Goal: Task Accomplishment & Management: Manage account settings

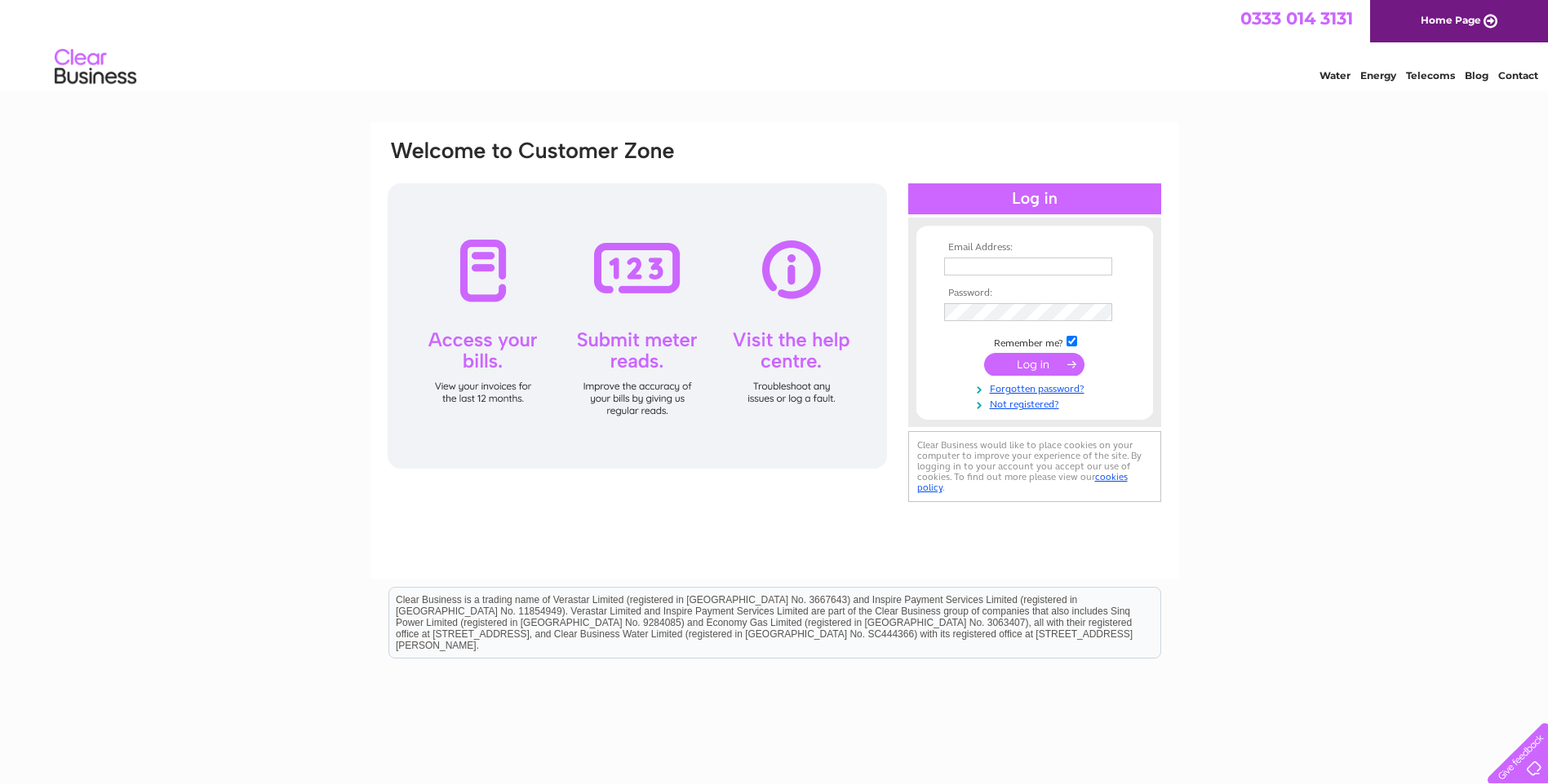
click at [1031, 271] on input "text" at bounding box center [1028, 267] width 168 height 18
click at [976, 260] on input "text" at bounding box center [1028, 267] width 168 height 18
type input "finance_uk@dt.com"
click at [1032, 362] on input "submit" at bounding box center [1034, 366] width 101 height 23
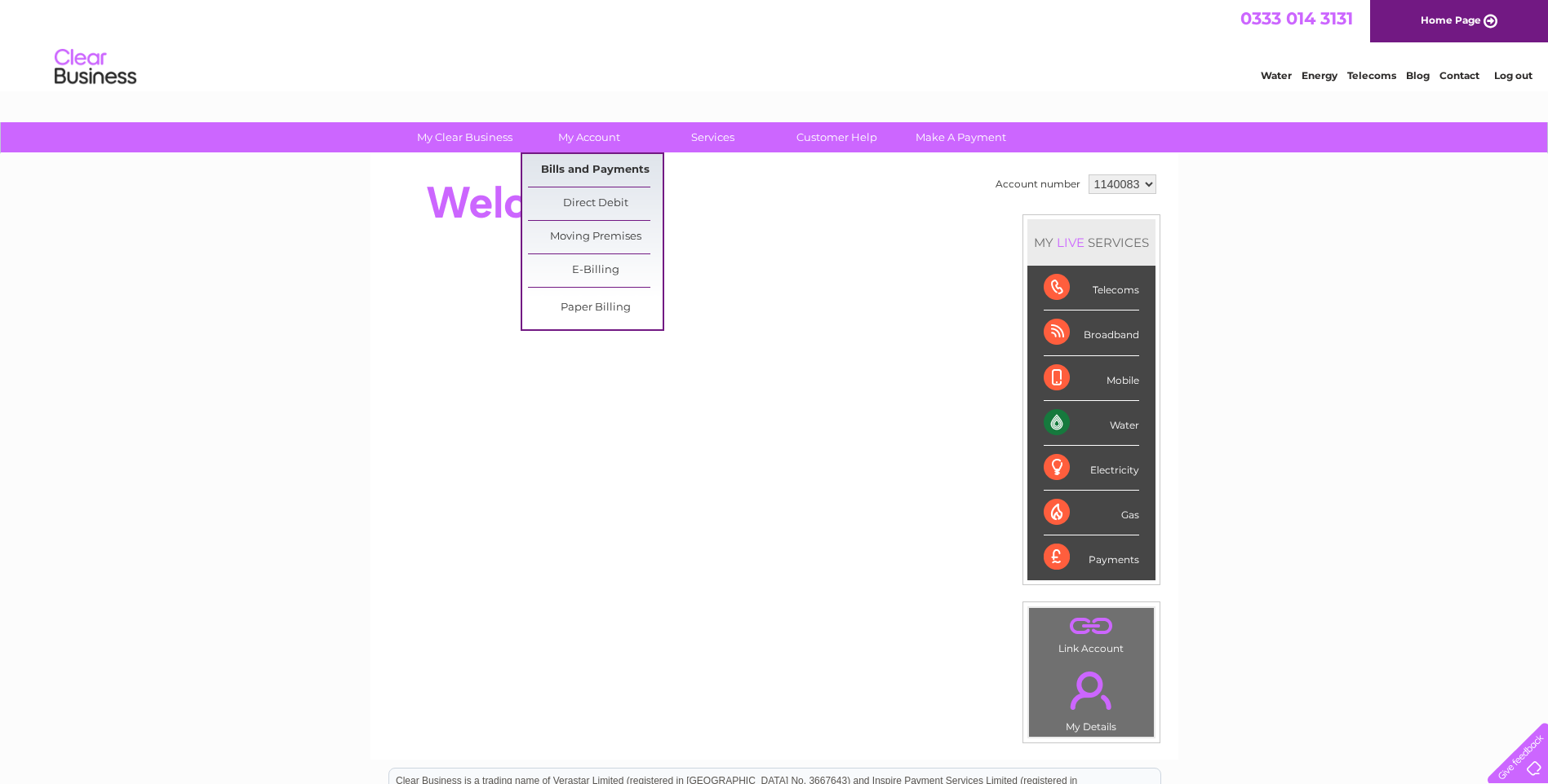
click at [571, 168] on link "Bills and Payments" at bounding box center [595, 170] width 135 height 33
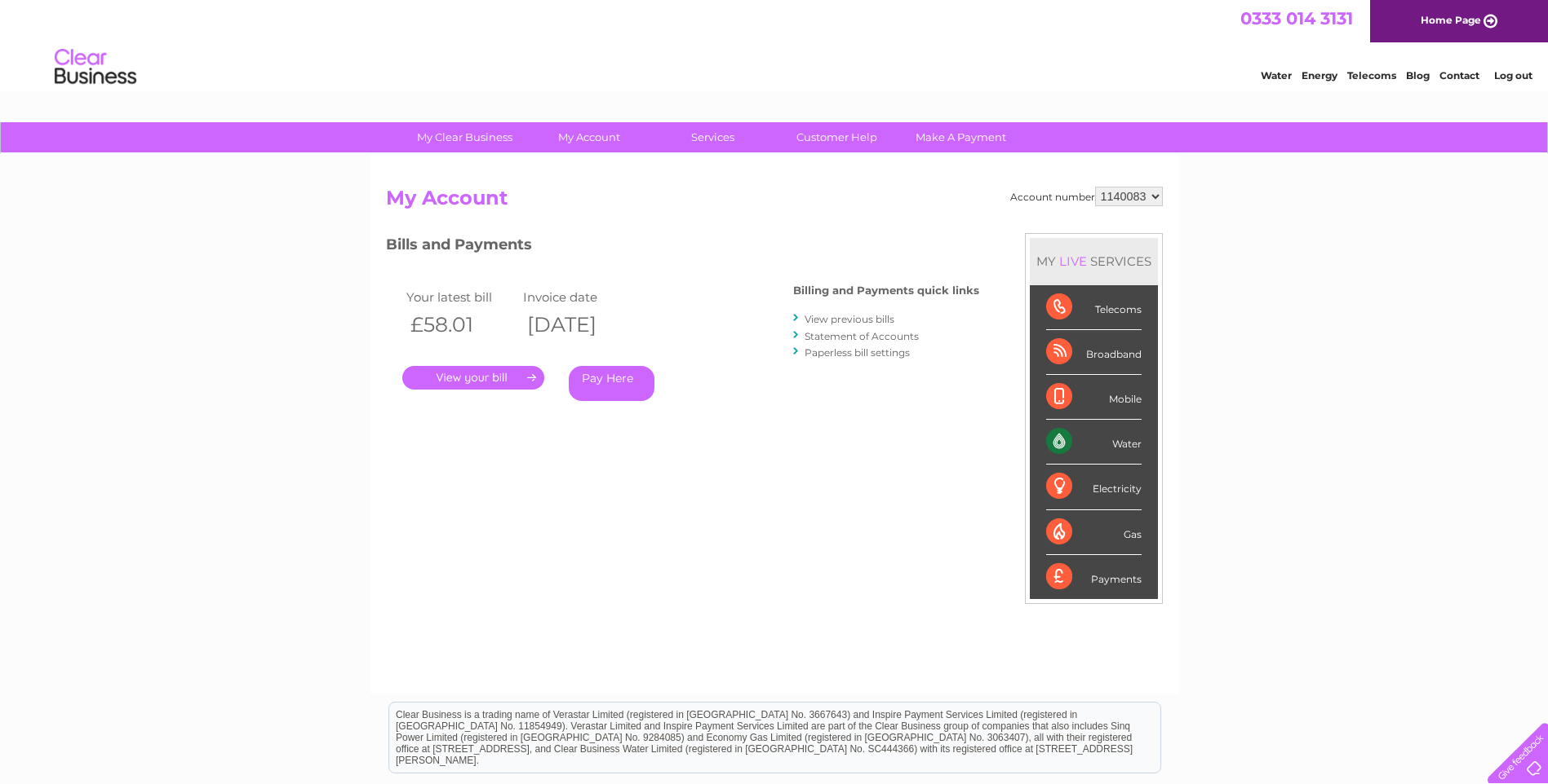
click at [486, 382] on link "." at bounding box center [473, 378] width 142 height 24
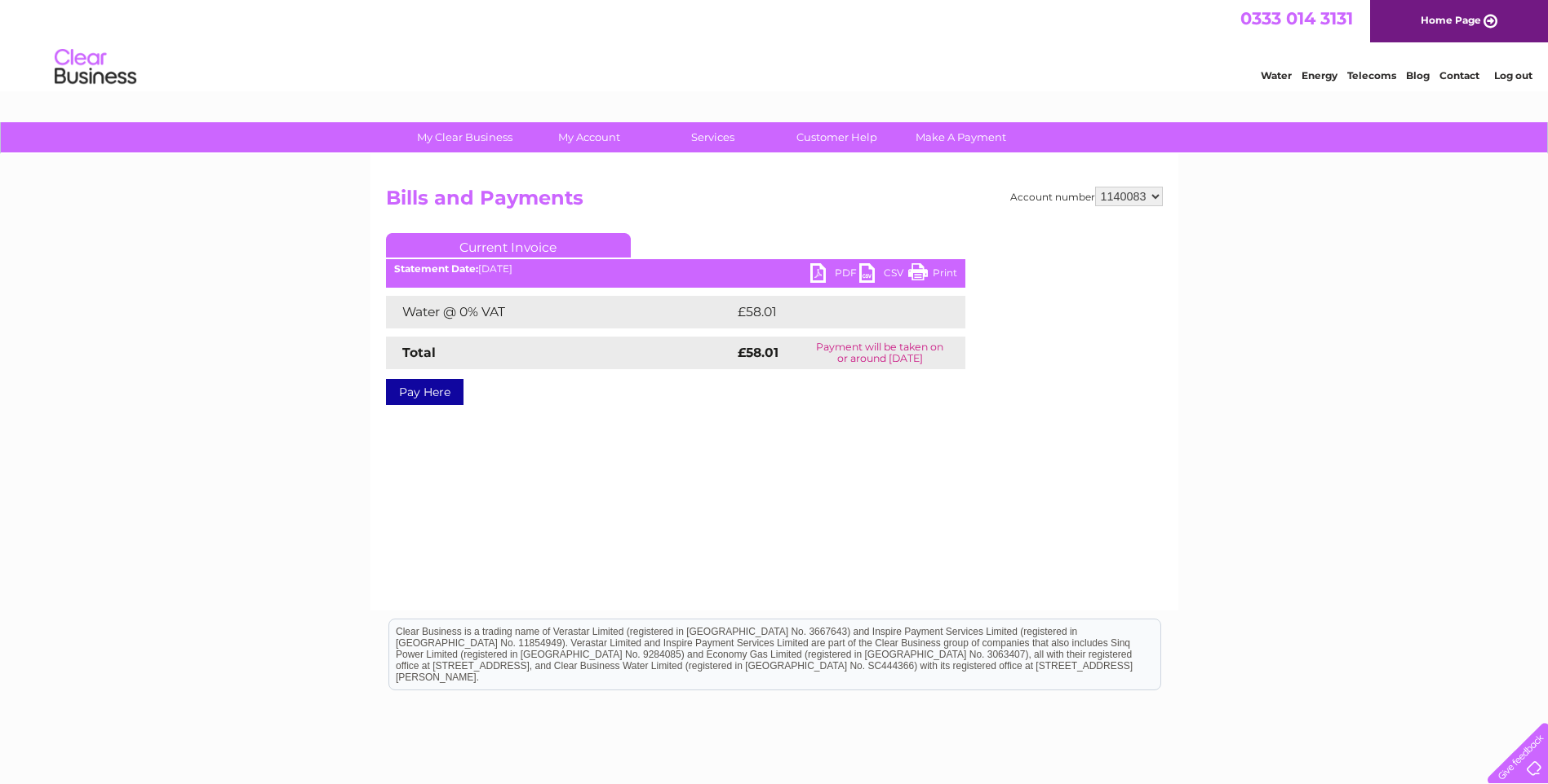
click at [839, 273] on link "PDF" at bounding box center [834, 275] width 49 height 24
